Goal: Task Accomplishment & Management: Manage account settings

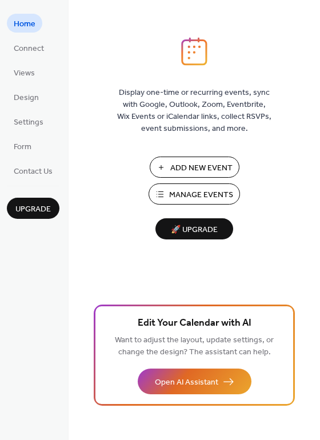
click at [195, 196] on span "Manage Events" at bounding box center [201, 195] width 64 height 12
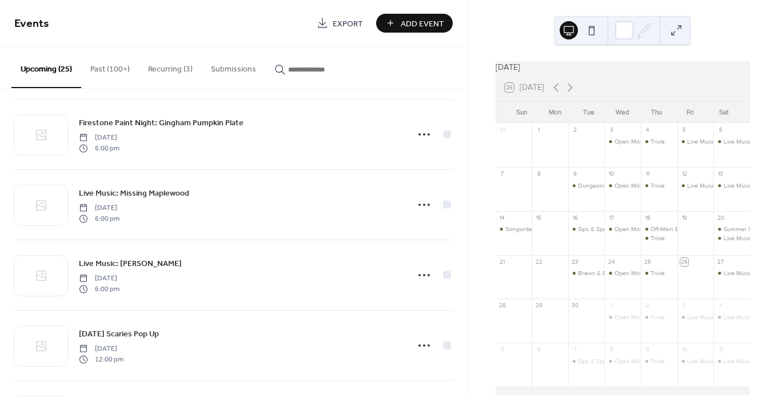
scroll to position [499, 0]
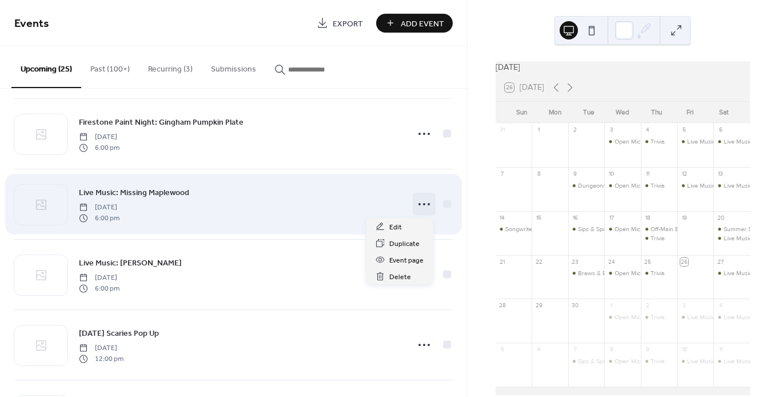
click at [415, 203] on icon at bounding box center [424, 204] width 18 height 18
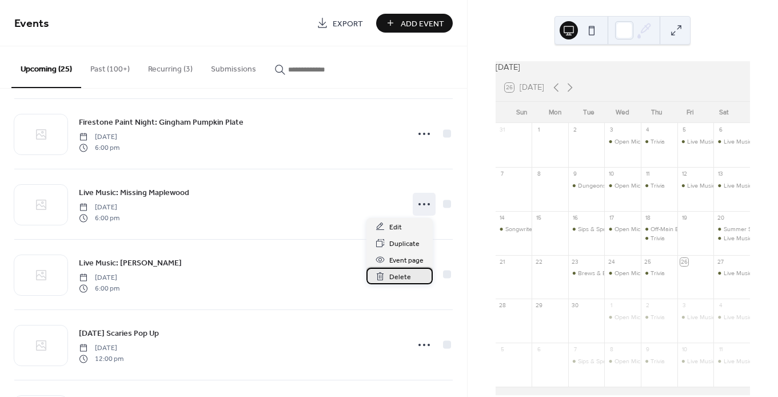
click at [406, 276] on span "Delete" at bounding box center [401, 277] width 22 height 12
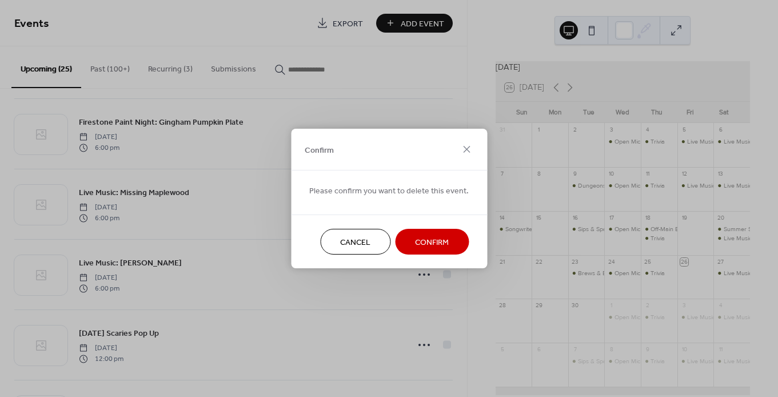
click at [433, 240] on span "Confirm" at bounding box center [432, 243] width 34 height 12
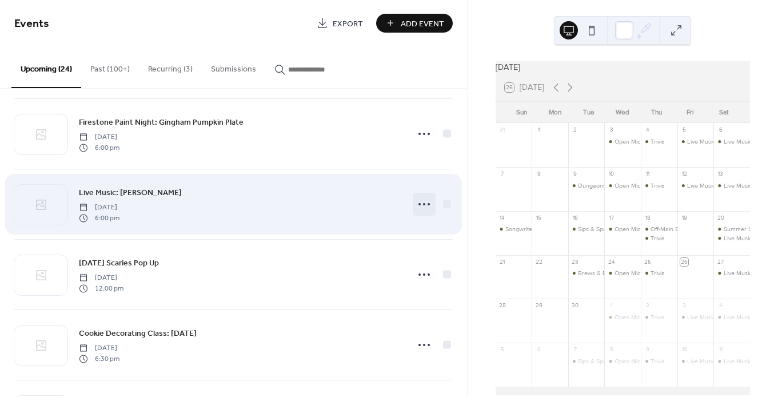
click at [420, 202] on icon at bounding box center [424, 204] width 18 height 18
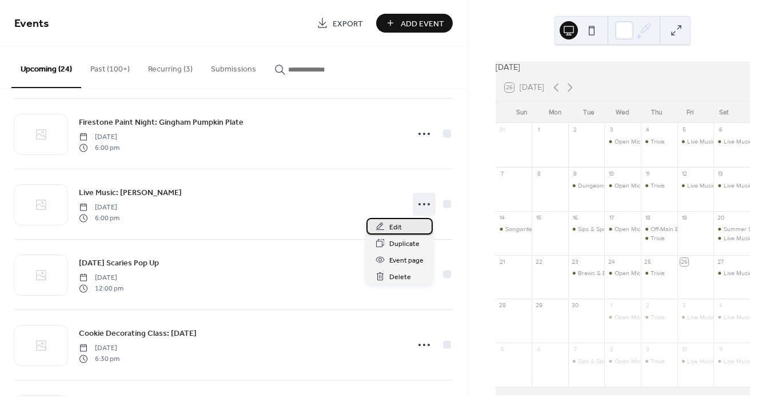
click at [398, 228] on span "Edit" at bounding box center [396, 227] width 13 height 12
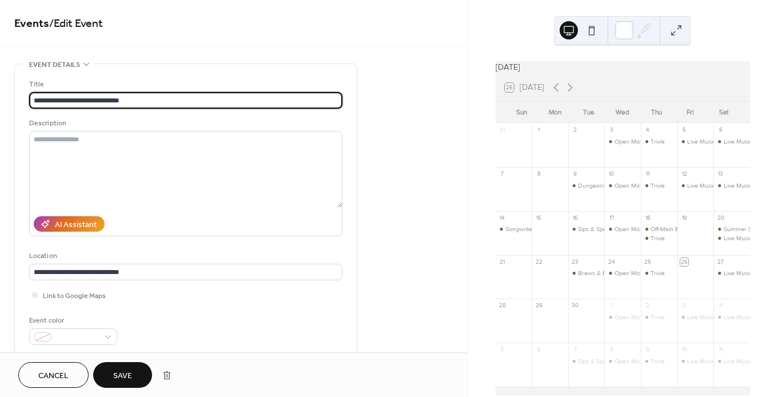
type input "**********"
click at [126, 375] on span "Save" at bounding box center [122, 376] width 19 height 12
